Goal: Transaction & Acquisition: Purchase product/service

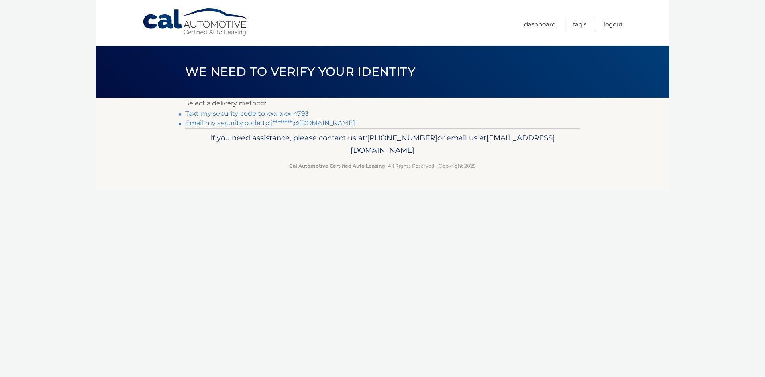
click at [273, 115] on link "Text my security code to xxx-xxx-4793" at bounding box center [247, 114] width 124 height 8
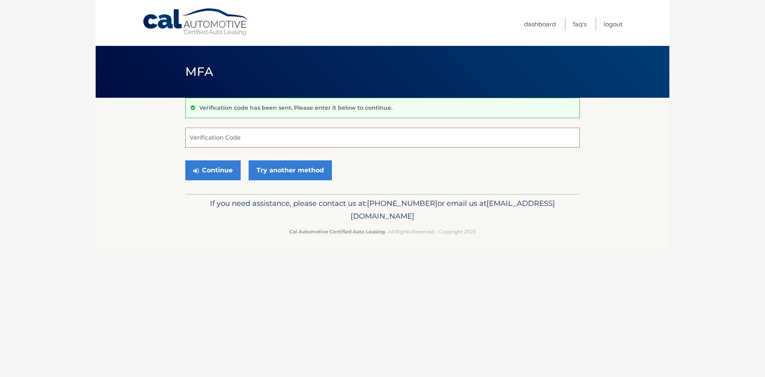
click at [201, 139] on input "Verification Code" at bounding box center [382, 138] width 395 height 20
type input "296059"
click at [223, 170] on button "Continue" at bounding box center [212, 170] width 55 height 20
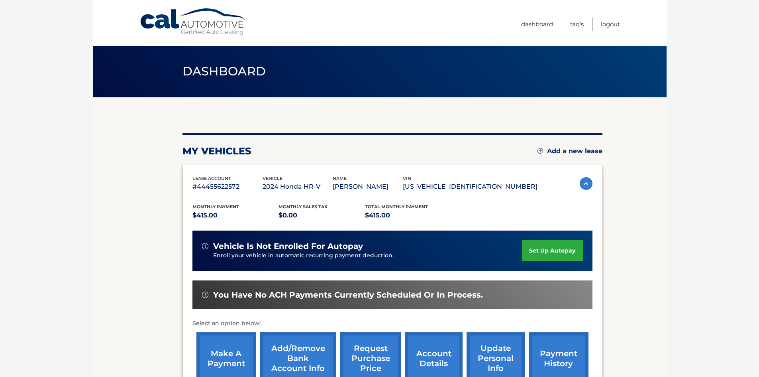
scroll to position [80, 0]
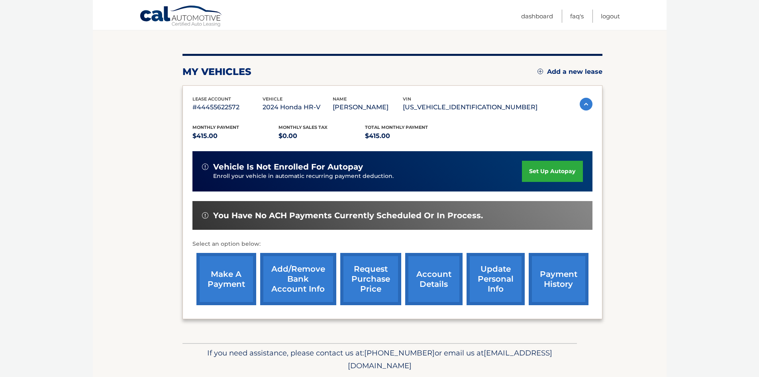
click at [215, 282] on link "make a payment" at bounding box center [226, 279] width 60 height 52
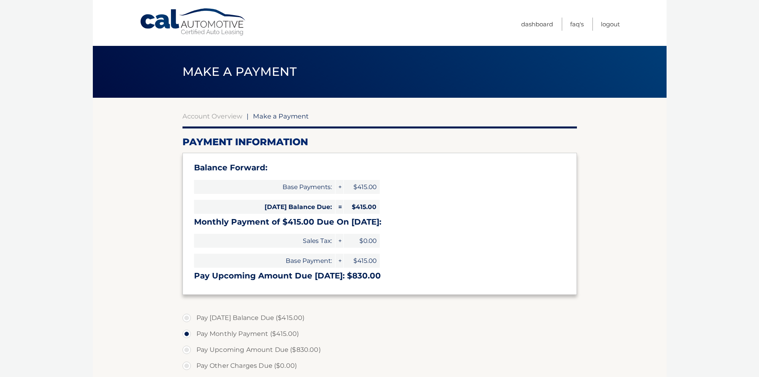
select select "NzJmYjc0MjMtMmY2ZS00NzU1LWIxZDItZTMxZWMyNThiZDdk"
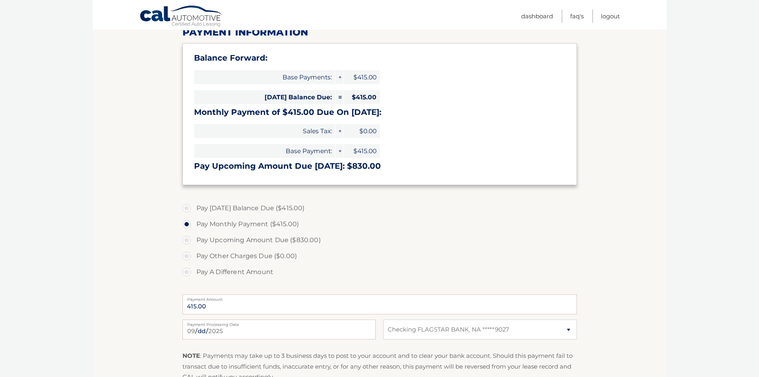
scroll to position [120, 0]
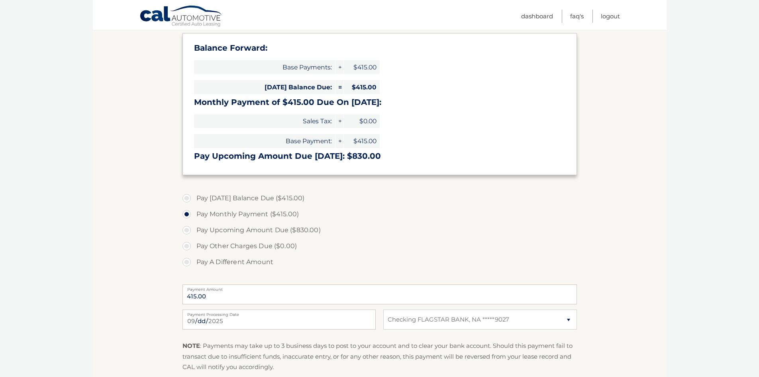
click at [186, 198] on label "Pay Today's Balance Due ($415.00)" at bounding box center [380, 198] width 395 height 16
click at [186, 198] on input "Pay Today's Balance Due ($415.00)" at bounding box center [190, 196] width 8 height 13
radio input "true"
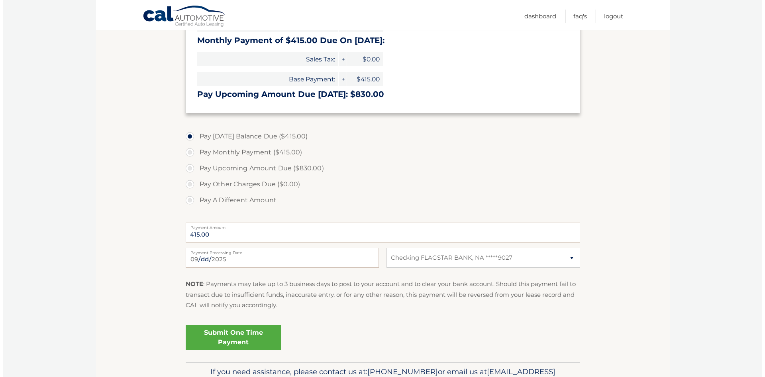
scroll to position [199, 0]
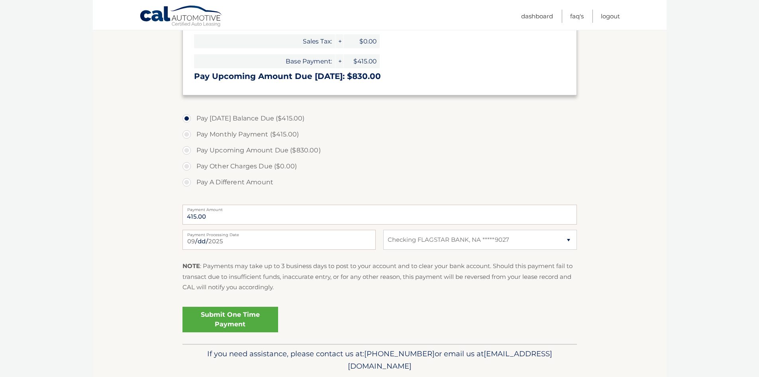
click at [223, 319] on link "Submit One Time Payment" at bounding box center [231, 319] width 96 height 26
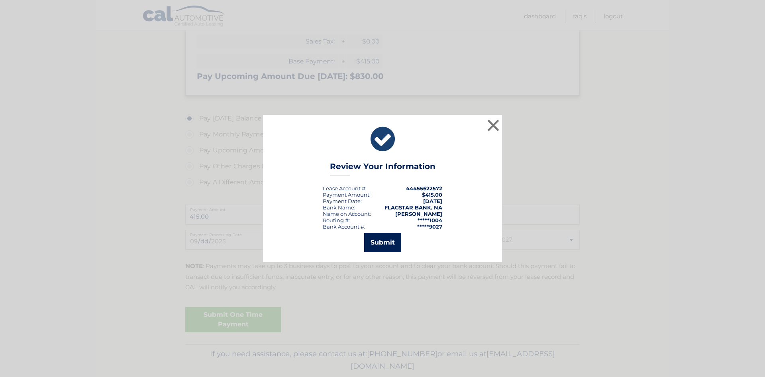
click at [385, 247] on button "Submit" at bounding box center [382, 242] width 37 height 19
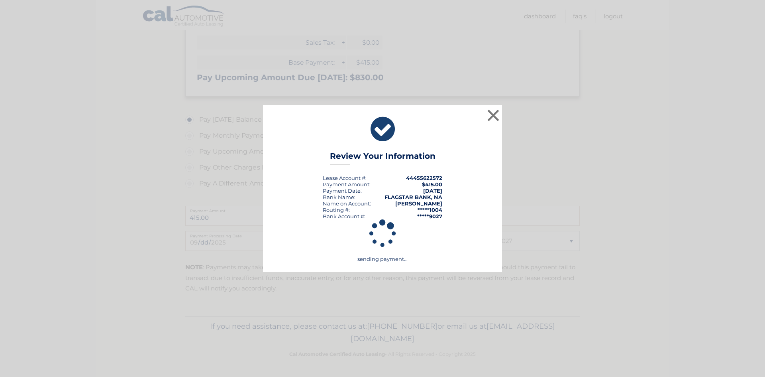
scroll to position [198, 0]
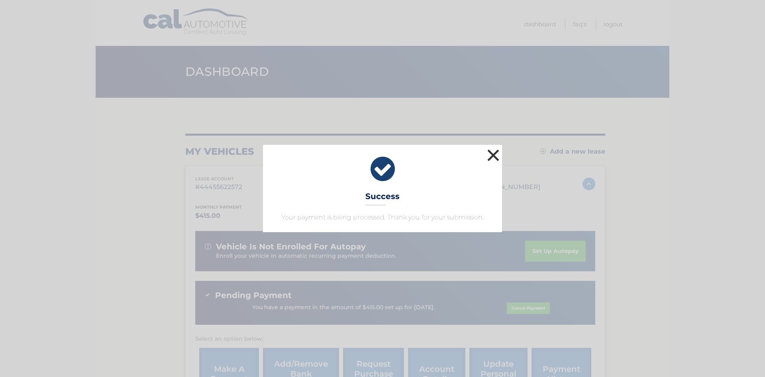
click at [494, 157] on button "×" at bounding box center [493, 155] width 16 height 16
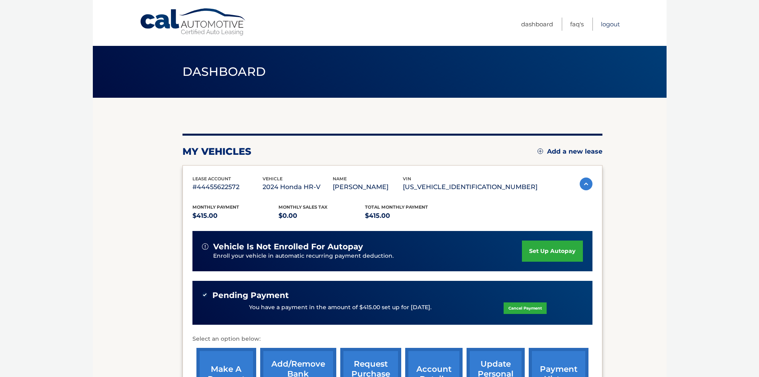
click at [609, 26] on link "Logout" at bounding box center [610, 24] width 19 height 13
